Goal: Task Accomplishment & Management: Use online tool/utility

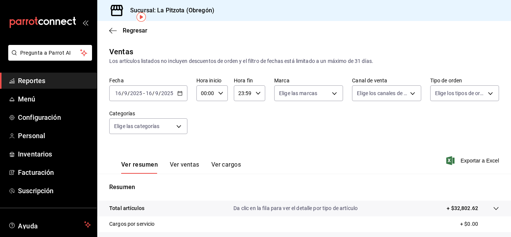
click at [126, 32] on span "Regresar" at bounding box center [135, 30] width 25 height 7
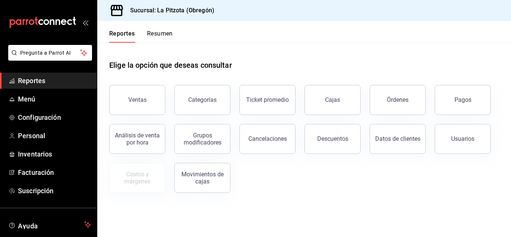
click at [153, 35] on button "Resumen" at bounding box center [160, 36] width 26 height 13
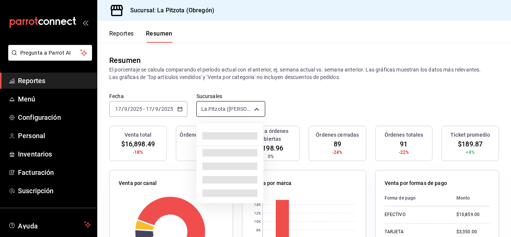
click at [205, 107] on body "Pregunta a Parrot AI Reportes Menú Configuración Personal Inventarios Facturaci…" at bounding box center [255, 118] width 511 height 237
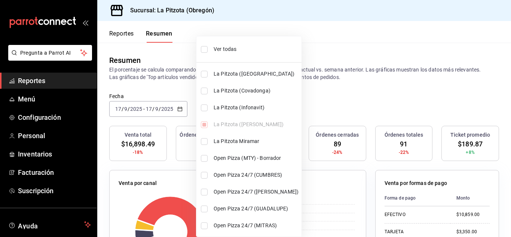
click at [205, 107] on input "checkbox" at bounding box center [204, 107] width 7 height 7
checkbox input "true"
type input "[object Object],[object Object]"
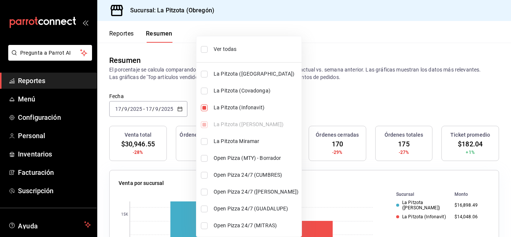
click at [306, 89] on div at bounding box center [255, 118] width 511 height 237
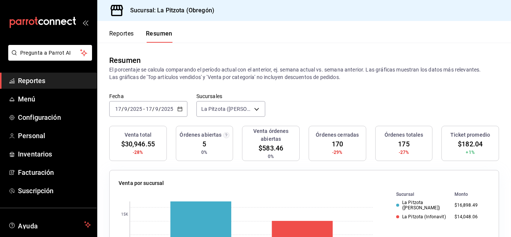
click at [115, 107] on input "17" at bounding box center [118, 109] width 7 height 6
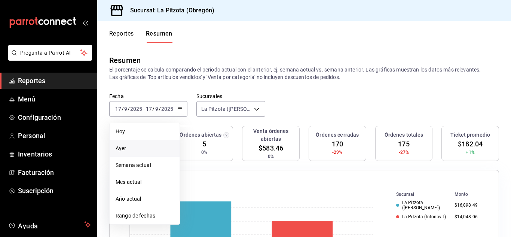
click at [122, 141] on li "Ayer" at bounding box center [145, 148] width 70 height 17
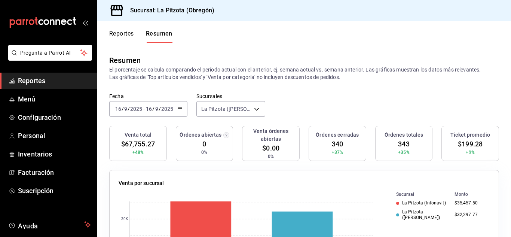
click at [121, 111] on input "16" at bounding box center [118, 109] width 7 height 6
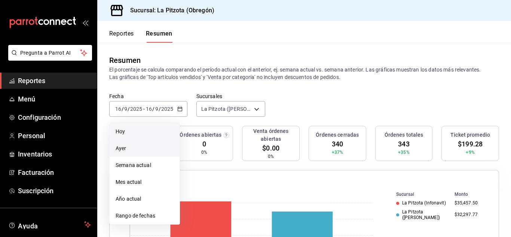
click at [126, 126] on li "Hoy" at bounding box center [145, 131] width 70 height 17
